Goal: Task Accomplishment & Management: Use online tool/utility

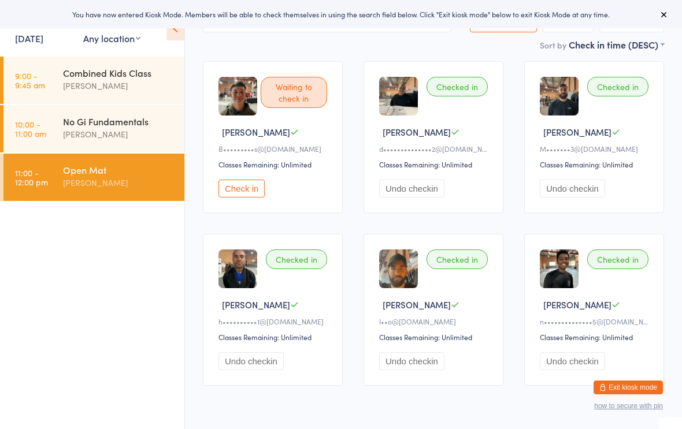
scroll to position [81, 0]
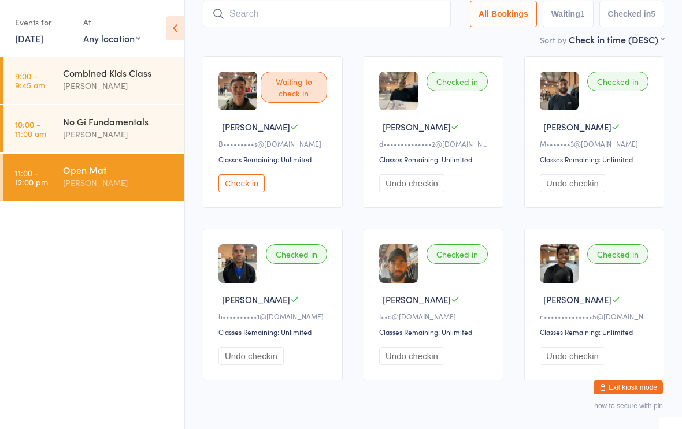
click at [245, 192] on button "Check in" at bounding box center [241, 183] width 46 height 18
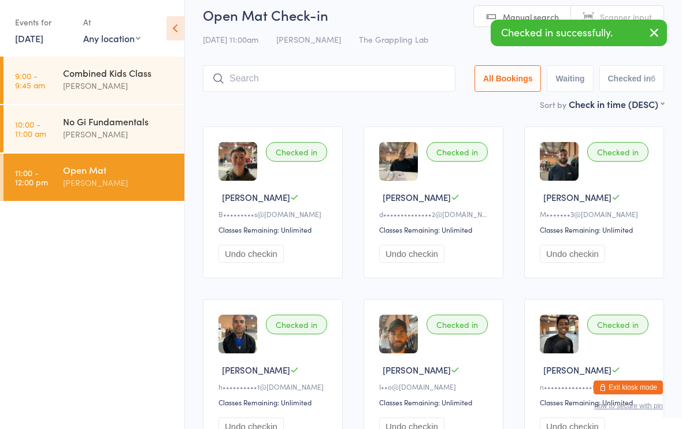
scroll to position [0, 0]
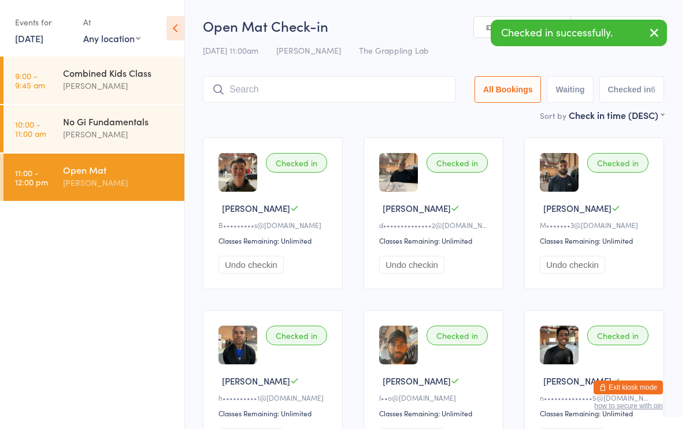
click at [307, 94] on input "search" at bounding box center [329, 89] width 252 height 27
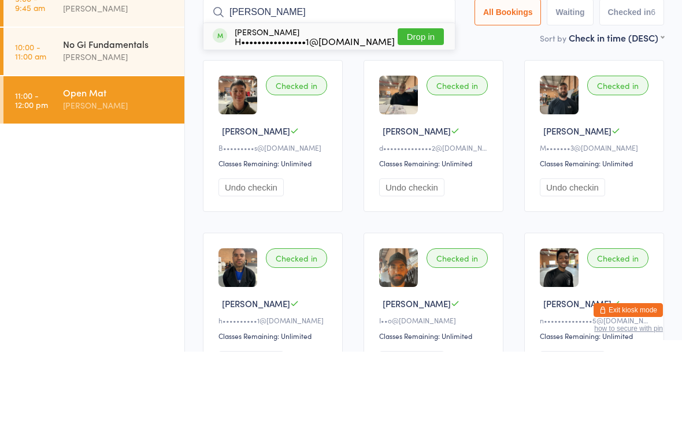
type input "[PERSON_NAME]"
click at [423, 106] on button "Drop in" at bounding box center [420, 114] width 46 height 17
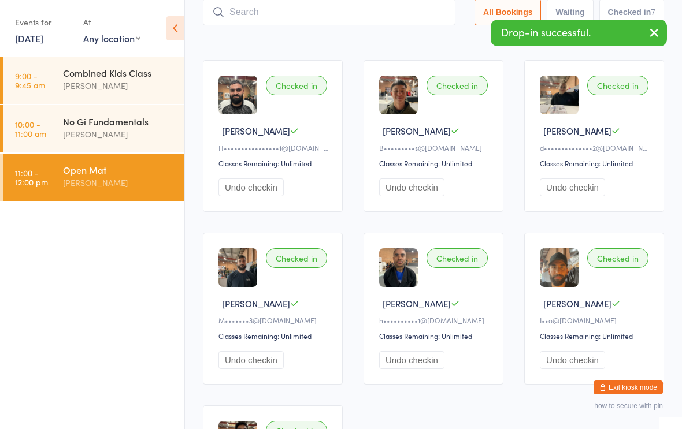
click at [289, 21] on input "search" at bounding box center [329, 12] width 252 height 27
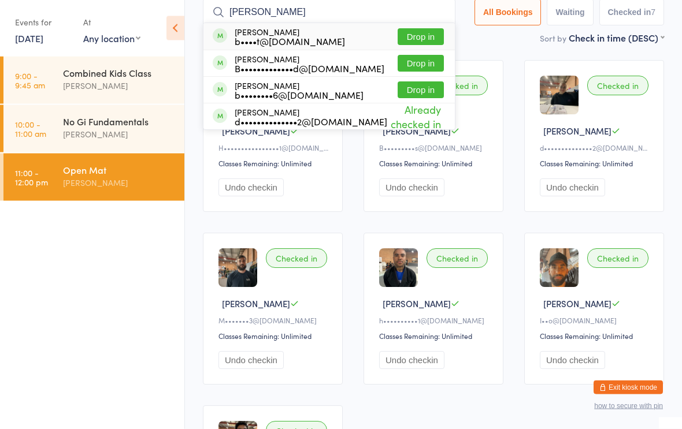
type input "[PERSON_NAME]"
click at [318, 65] on div "B•••••••••••••d@[DOMAIN_NAME]" at bounding box center [310, 68] width 150 height 9
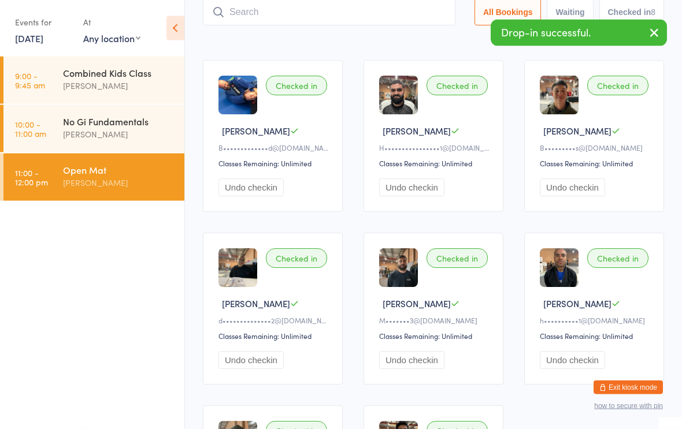
click at [302, 18] on input "search" at bounding box center [329, 12] width 252 height 27
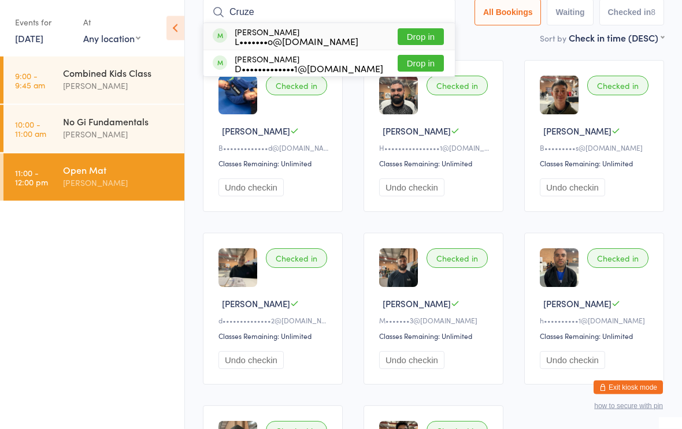
type input "Cruze"
click at [418, 35] on button "Drop in" at bounding box center [420, 37] width 46 height 17
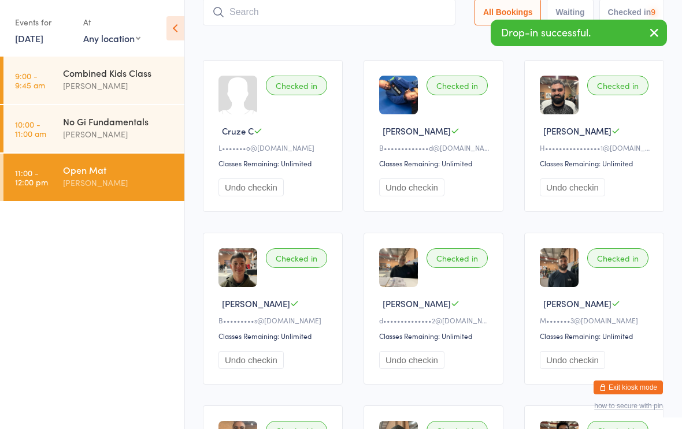
click at [335, 25] on input "search" at bounding box center [329, 12] width 252 height 27
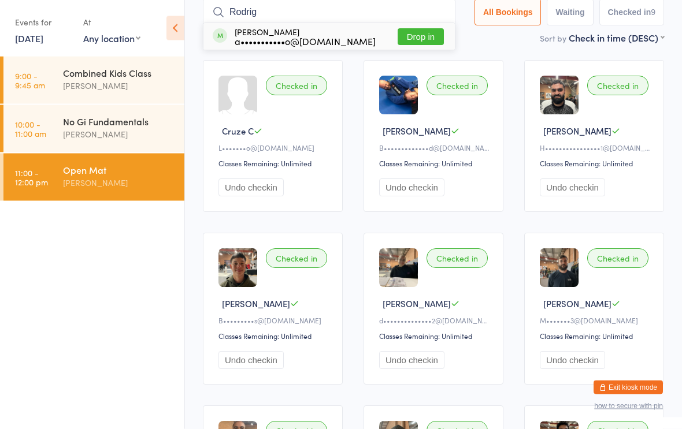
type input "Rodrig"
click at [419, 42] on button "Drop in" at bounding box center [420, 37] width 46 height 17
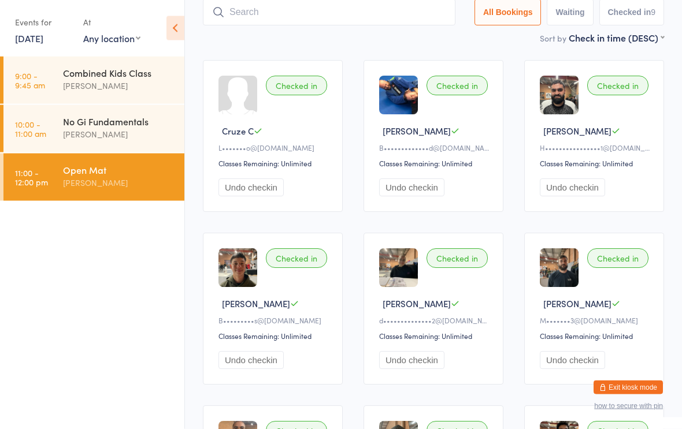
scroll to position [77, 0]
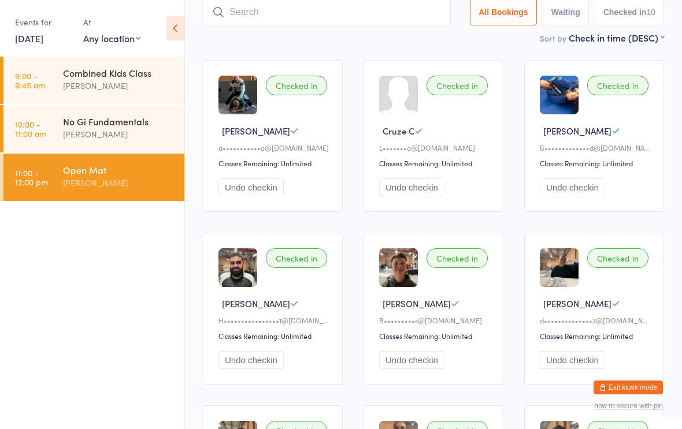
click at [306, 7] on input "search" at bounding box center [327, 12] width 248 height 27
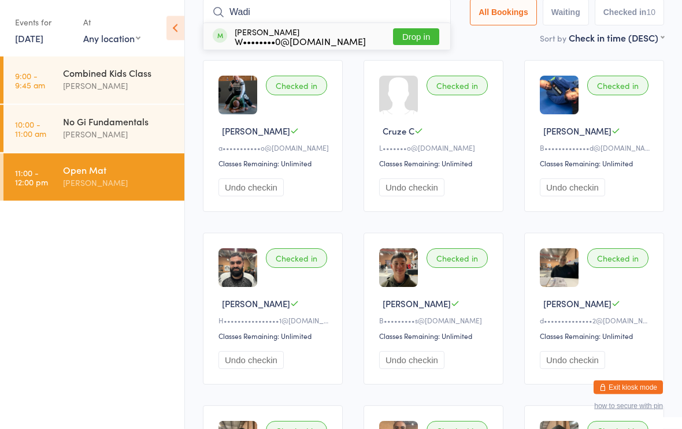
type input "Wadi"
click at [419, 40] on button "Drop in" at bounding box center [416, 37] width 46 height 17
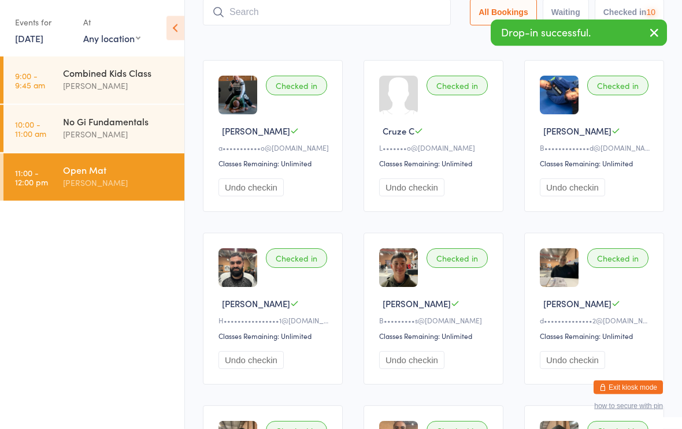
scroll to position [77, 0]
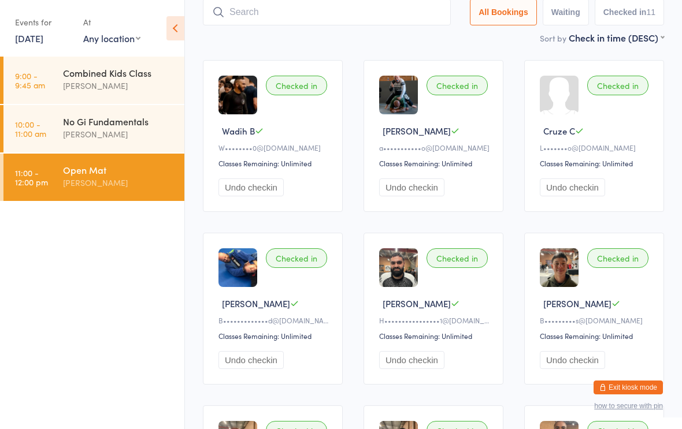
click at [297, 13] on input "search" at bounding box center [327, 12] width 248 height 27
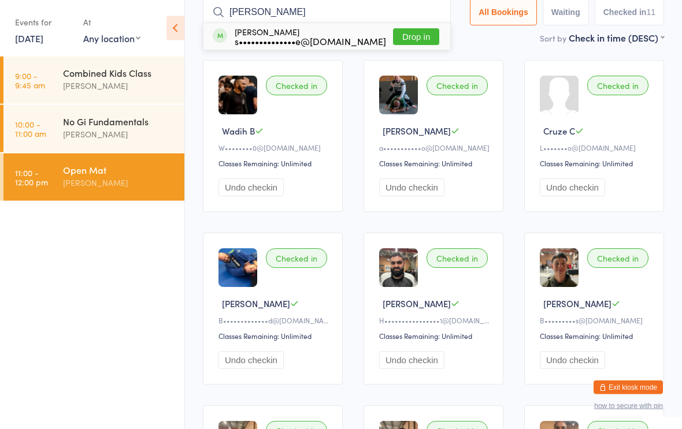
type input "[PERSON_NAME]"
click at [417, 30] on button "Drop in" at bounding box center [416, 37] width 46 height 17
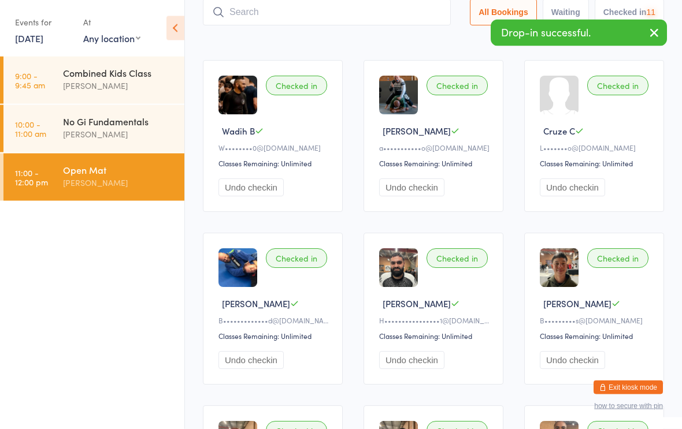
scroll to position [77, 0]
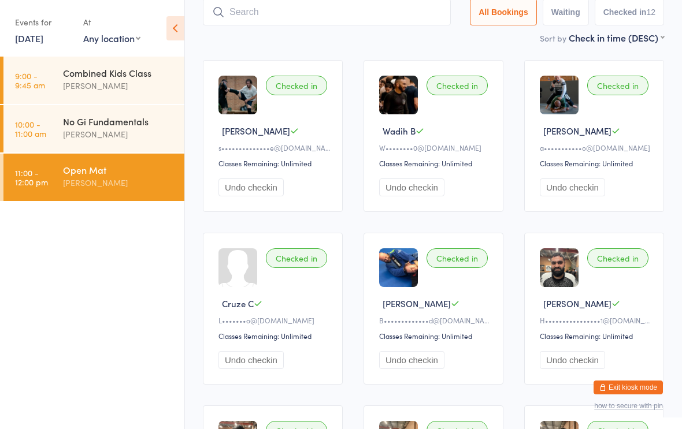
click at [299, 9] on input "search" at bounding box center [327, 12] width 248 height 27
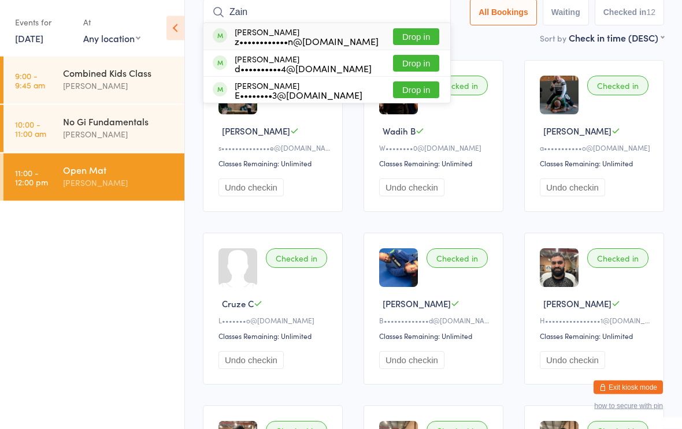
type input "Zain"
click at [410, 29] on button "Drop in" at bounding box center [416, 37] width 46 height 17
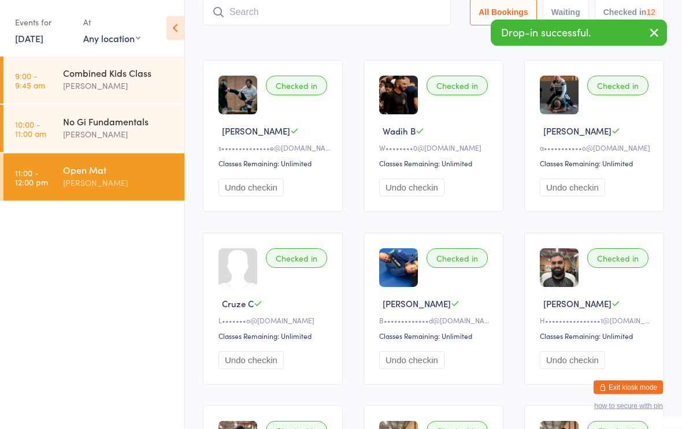
scroll to position [77, 0]
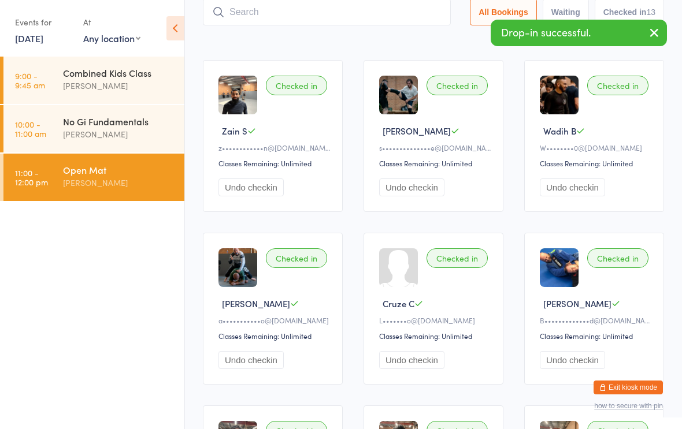
click at [309, 24] on input "search" at bounding box center [327, 12] width 248 height 27
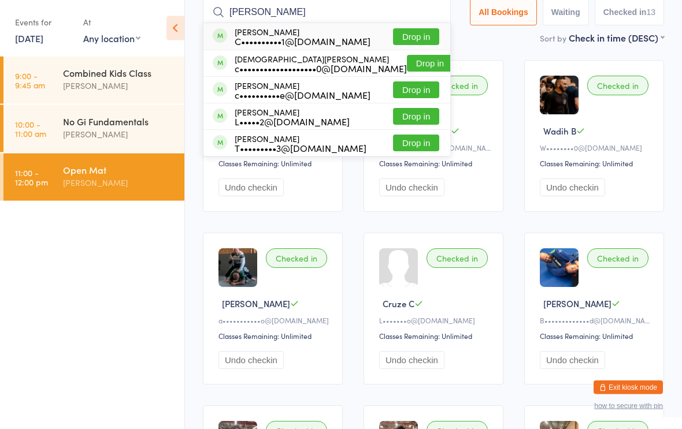
type input "[PERSON_NAME]"
click at [416, 34] on button "Drop in" at bounding box center [416, 37] width 46 height 17
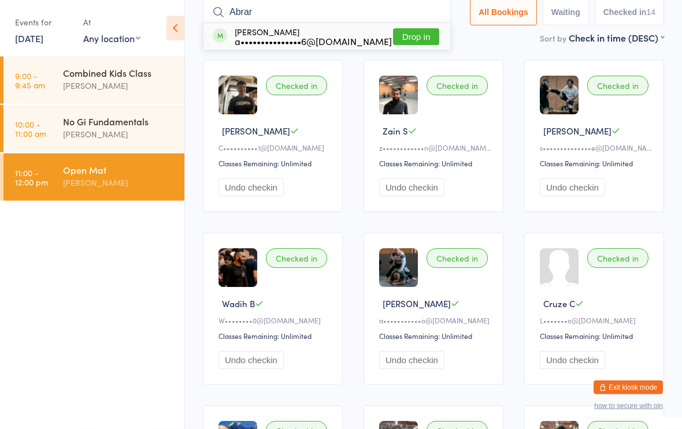
type input "Abrar"
click at [414, 29] on button "Drop in" at bounding box center [416, 37] width 46 height 17
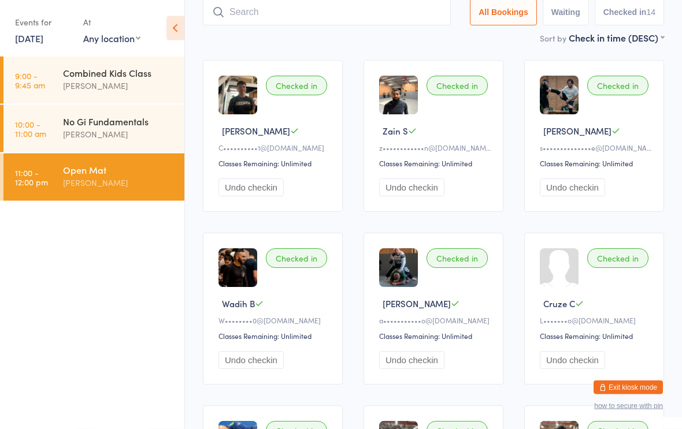
scroll to position [77, 0]
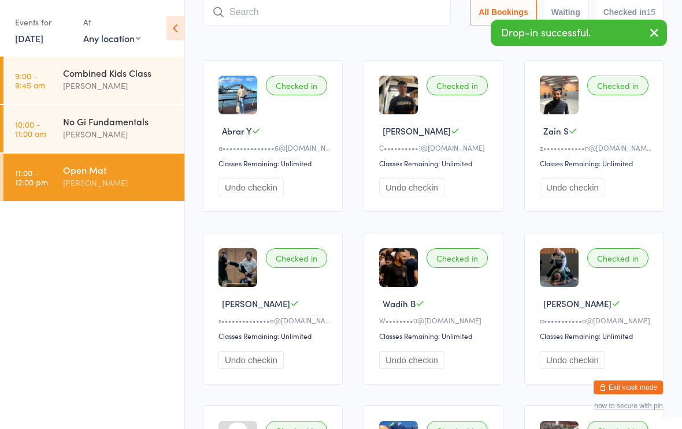
click at [308, 25] on input "search" at bounding box center [327, 12] width 248 height 27
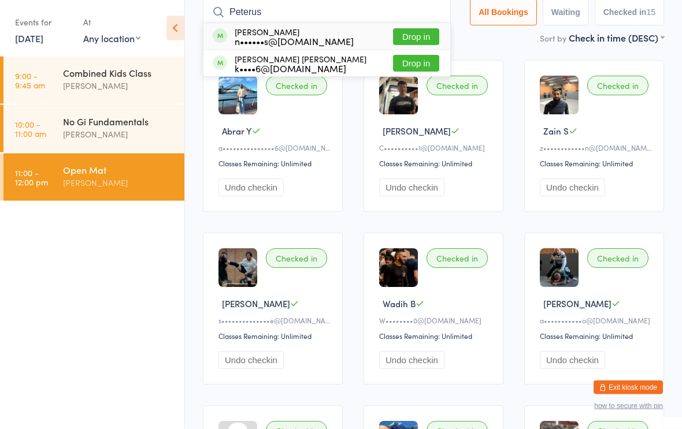
type input "Peterus"
click at [414, 39] on button "Drop in" at bounding box center [416, 37] width 46 height 17
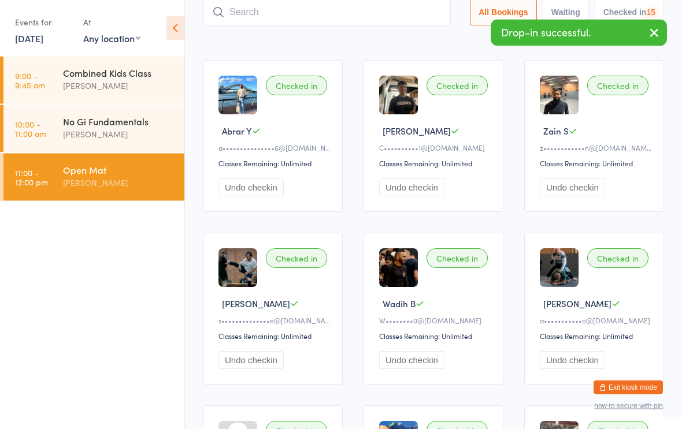
scroll to position [77, 0]
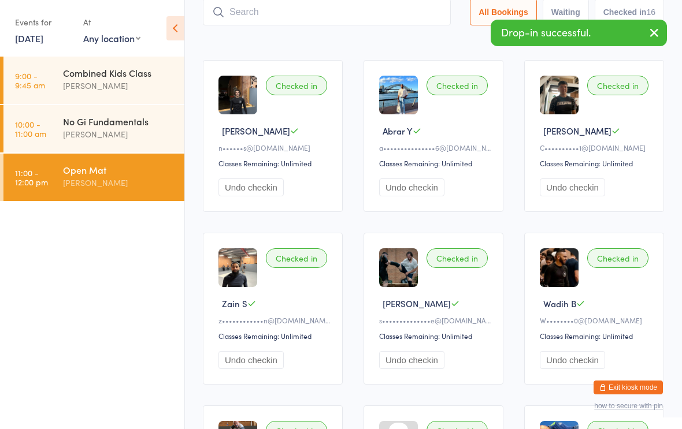
click at [322, 21] on input "search" at bounding box center [327, 12] width 248 height 27
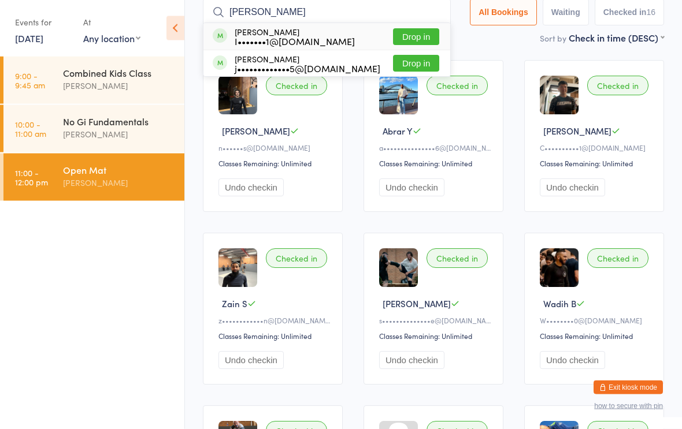
type input "[PERSON_NAME]"
click at [420, 38] on button "Drop in" at bounding box center [416, 37] width 46 height 17
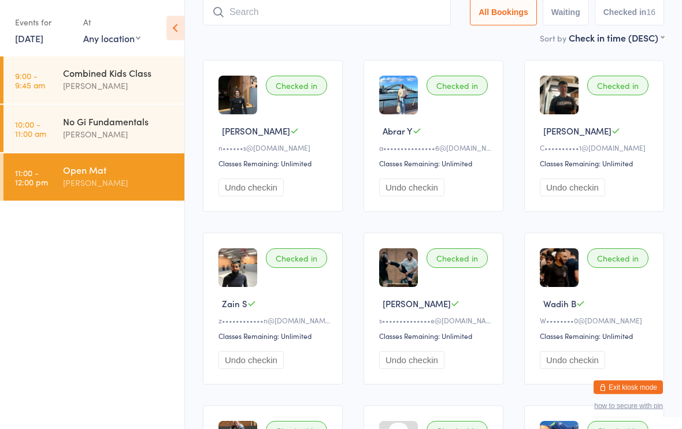
scroll to position [77, 0]
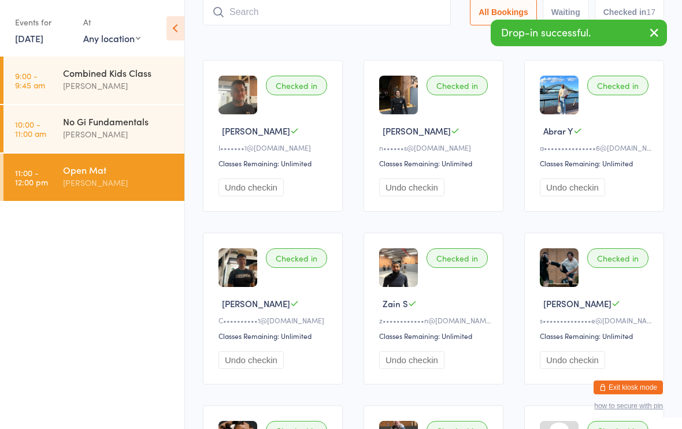
click at [315, 23] on input "search" at bounding box center [327, 12] width 248 height 27
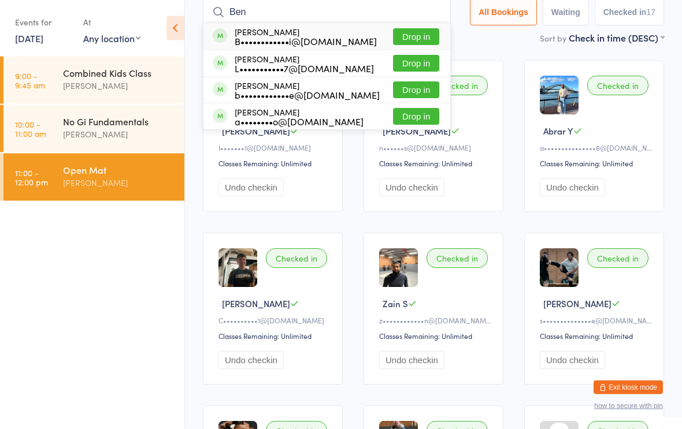
type input "Ben"
click at [406, 91] on button "Drop in" at bounding box center [416, 90] width 46 height 17
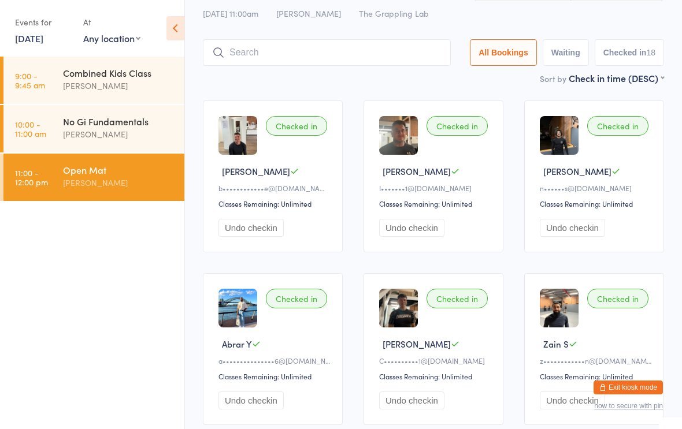
scroll to position [0, 0]
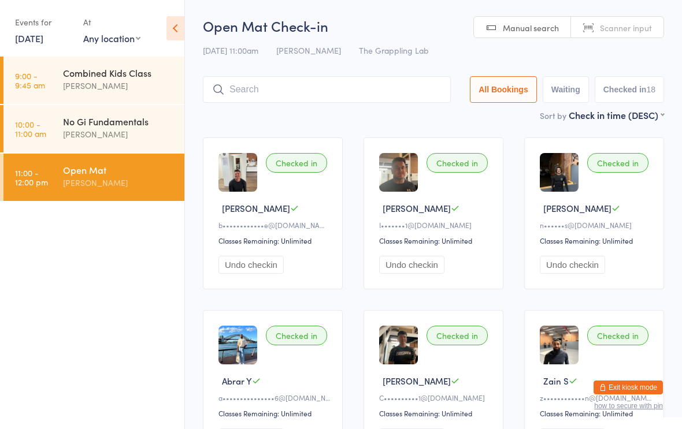
click at [317, 92] on input "search" at bounding box center [327, 89] width 248 height 27
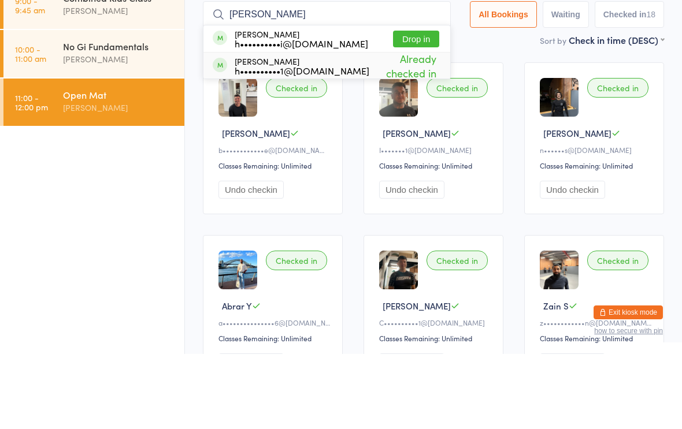
type input "[PERSON_NAME]"
click at [299, 141] on div "h••••••••••1@[DOMAIN_NAME]" at bounding box center [302, 145] width 135 height 9
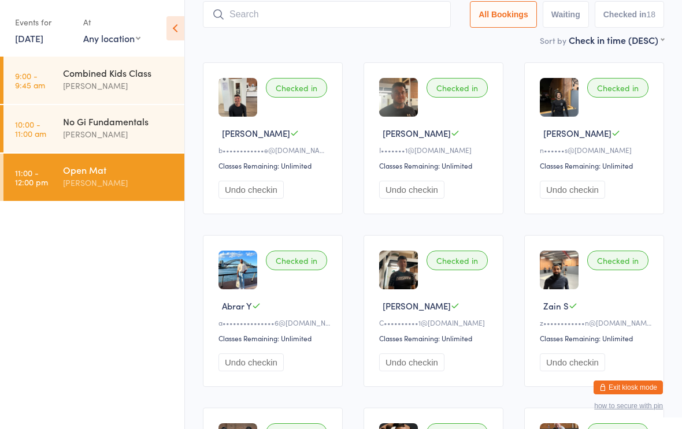
click at [310, 25] on input "search" at bounding box center [327, 14] width 248 height 27
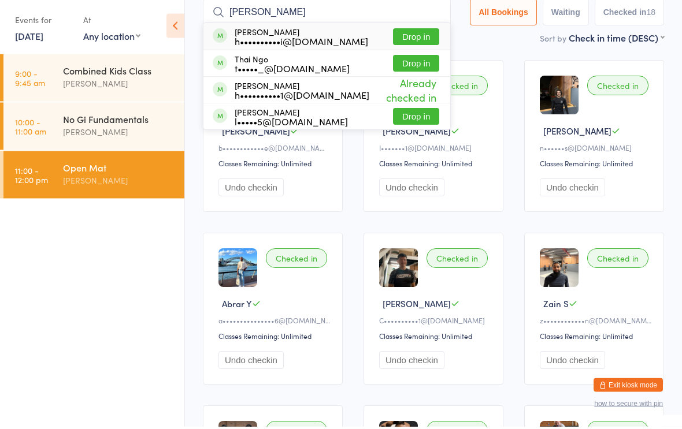
type input "[PERSON_NAME]"
click at [411, 34] on button "Drop in" at bounding box center [416, 39] width 46 height 17
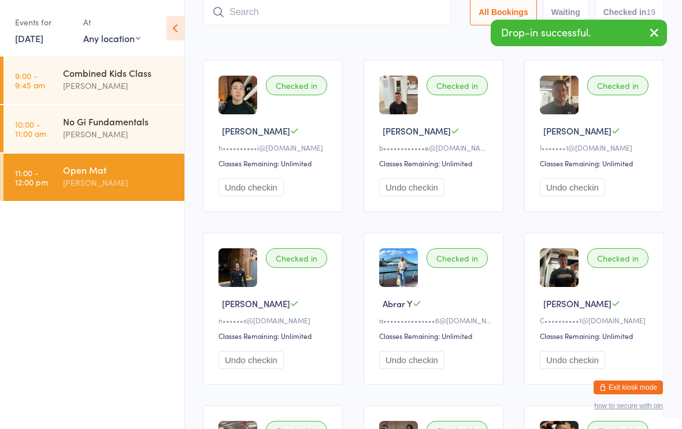
click at [339, 21] on input "search" at bounding box center [327, 12] width 248 height 27
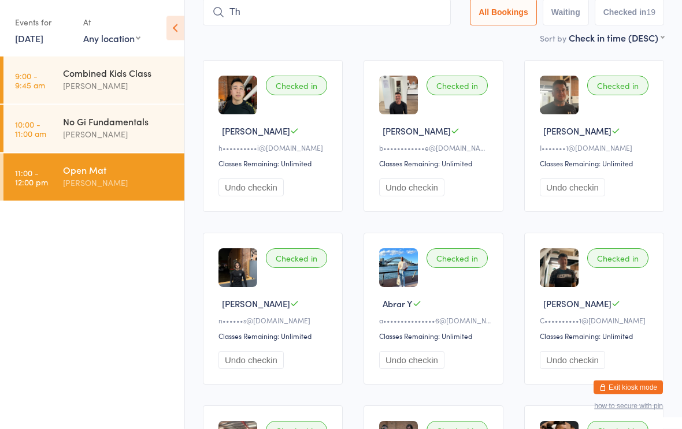
type input "T"
type input "N"
type input "T"
type input "N"
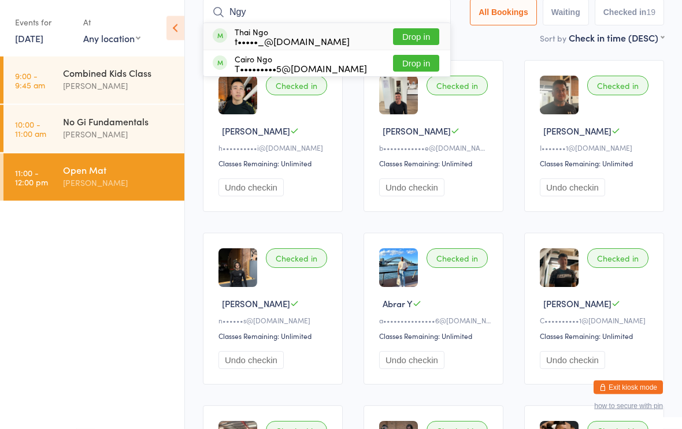
type input "Ngy"
click at [298, 37] on div "t•••••_@[DOMAIN_NAME]" at bounding box center [292, 41] width 115 height 9
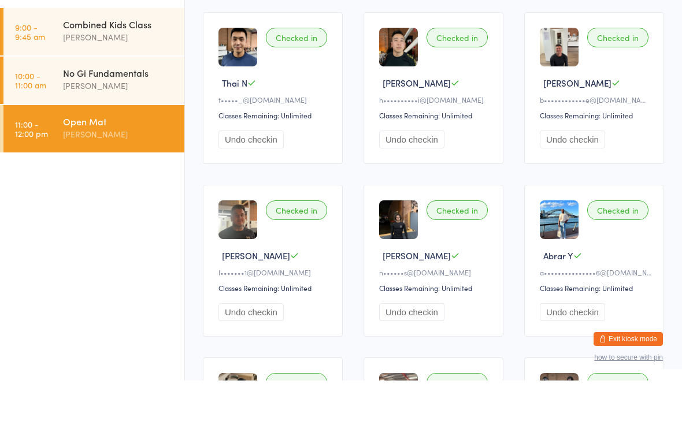
scroll to position [0, 0]
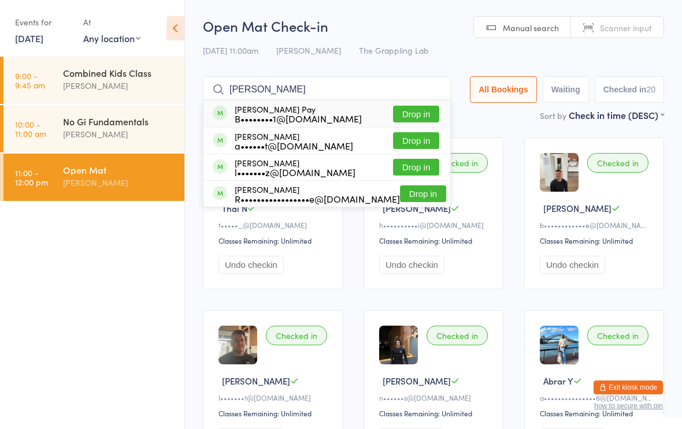
type input "[PERSON_NAME]"
click at [412, 111] on button "Drop in" at bounding box center [416, 114] width 46 height 17
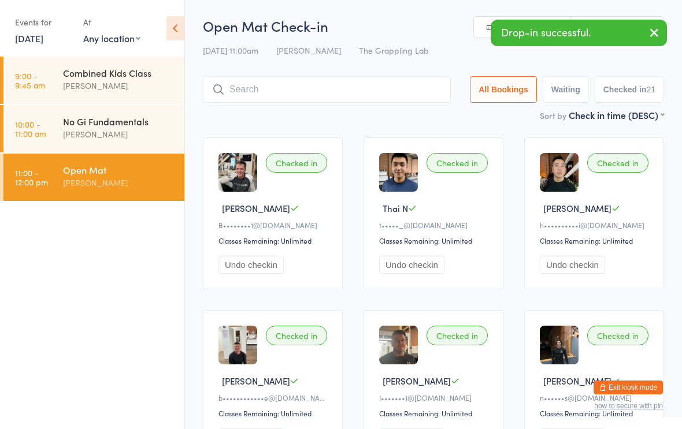
click at [291, 101] on input "search" at bounding box center [327, 89] width 248 height 27
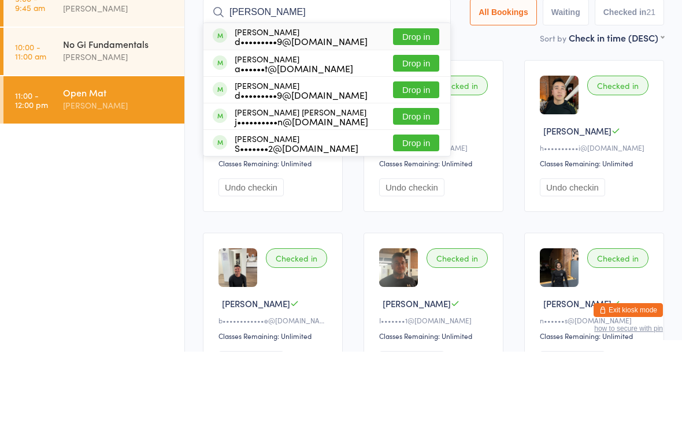
type input "[PERSON_NAME]"
click at [402, 132] on button "Drop in" at bounding box center [416, 140] width 46 height 17
